Goal: Transaction & Acquisition: Purchase product/service

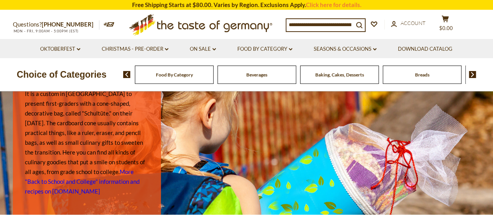
click at [127, 76] on img at bounding box center [126, 74] width 7 height 7
click at [128, 74] on img at bounding box center [126, 74] width 7 height 7
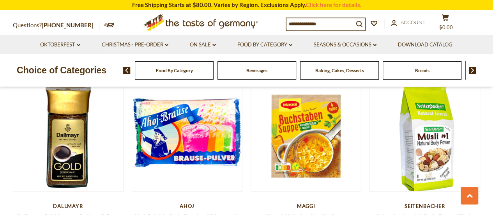
scroll to position [1715, 0]
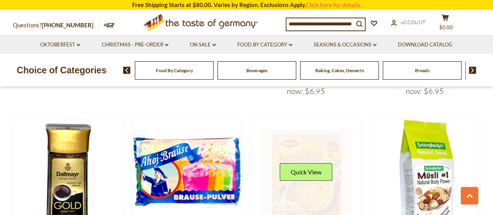
click at [326, 141] on link at bounding box center [306, 175] width 93 height 93
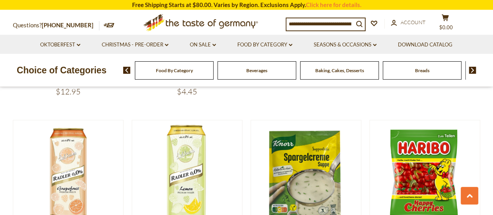
scroll to position [585, 0]
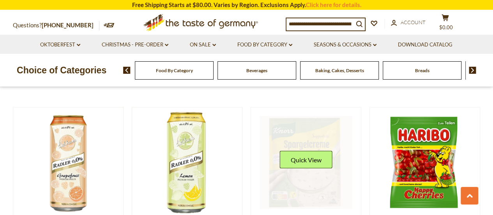
click at [303, 175] on link at bounding box center [306, 162] width 93 height 93
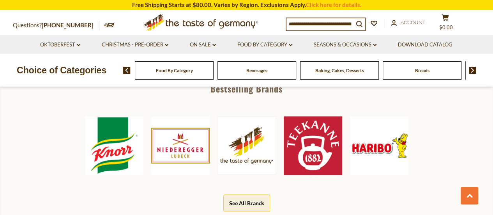
scroll to position [390, 0]
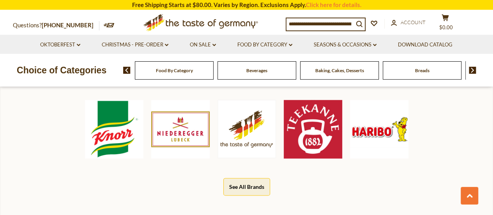
click at [112, 137] on img at bounding box center [114, 129] width 58 height 58
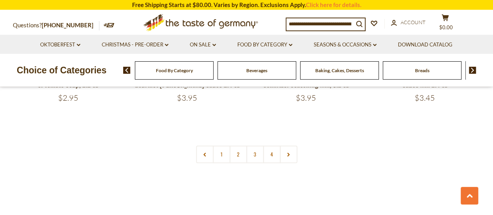
scroll to position [1793, 0]
